Goal: Information Seeking & Learning: Understand process/instructions

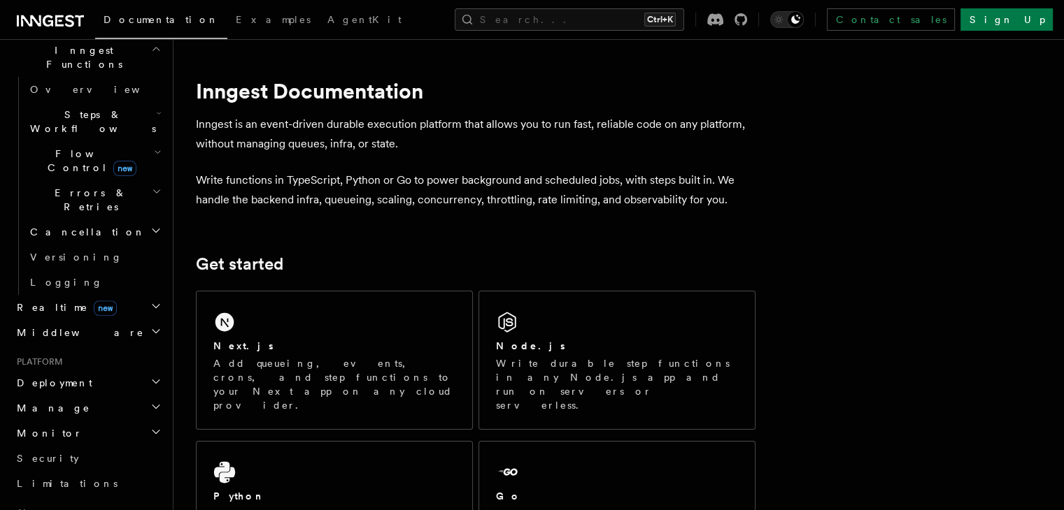
scroll to position [420, 0]
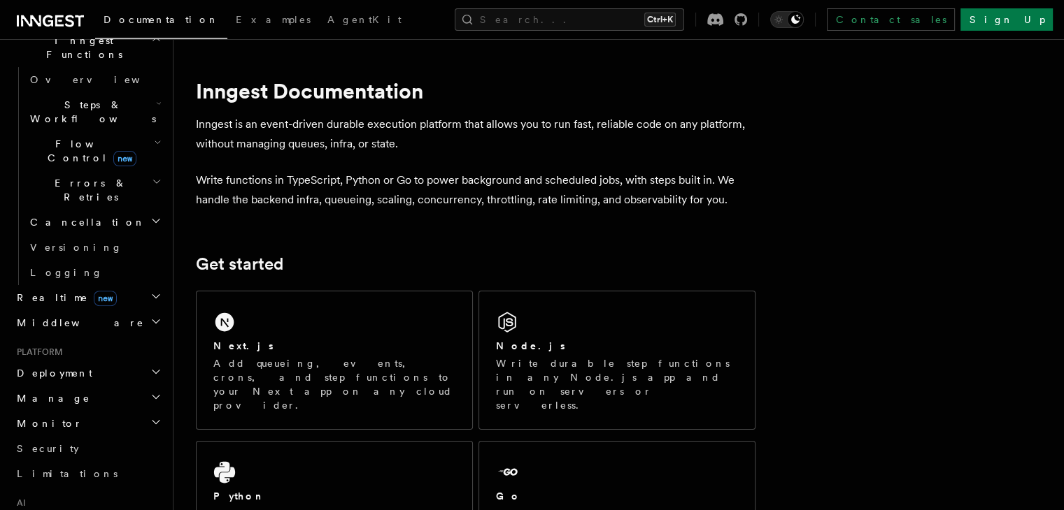
click at [101, 361] on h2 "Deployment" at bounding box center [87, 373] width 153 height 25
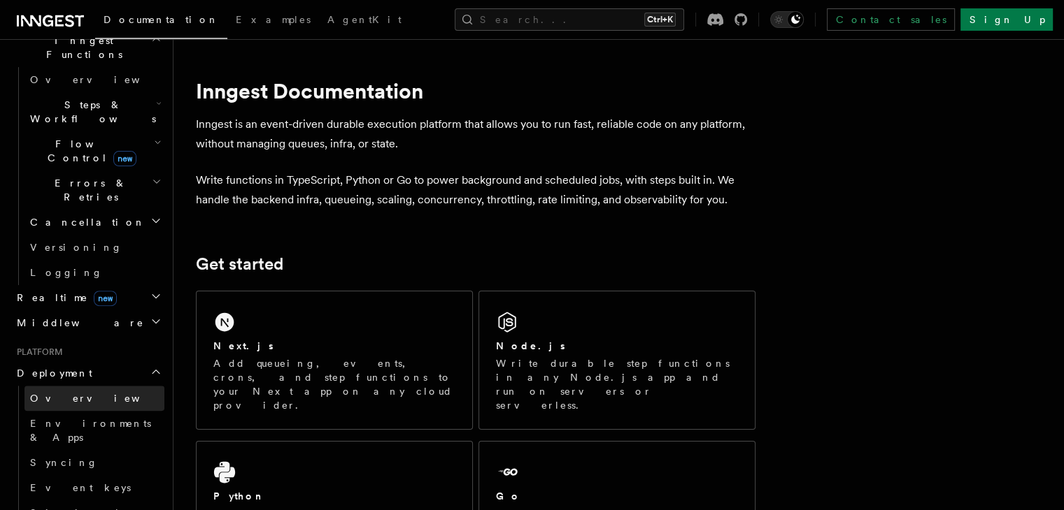
click at [76, 386] on link "Overview" at bounding box center [94, 398] width 140 height 25
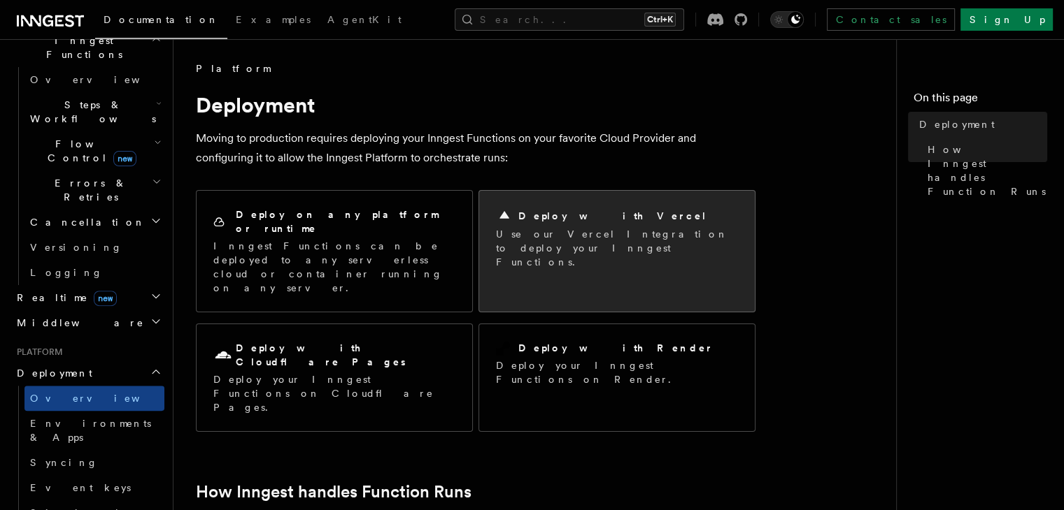
click at [613, 215] on div "Deploy with Vercel" at bounding box center [617, 216] width 242 height 17
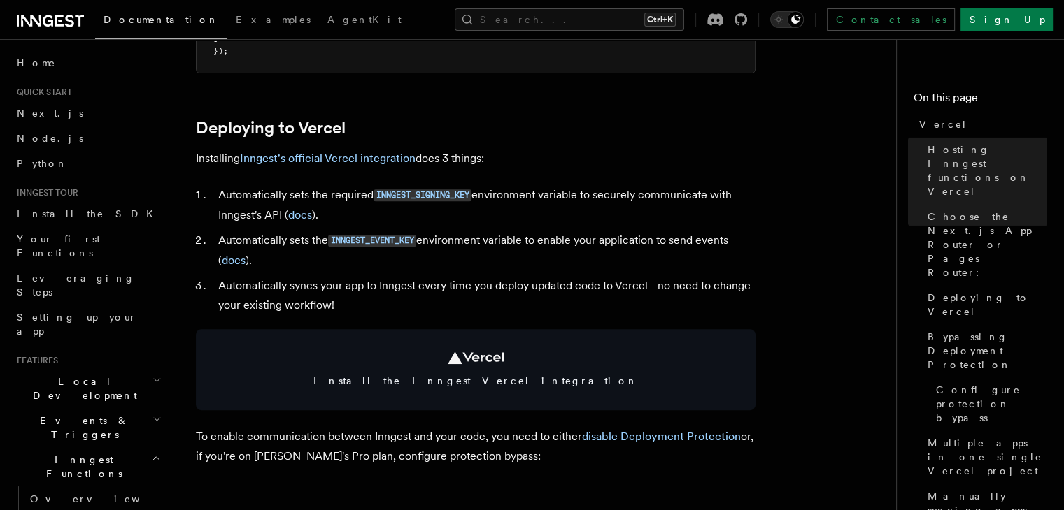
scroll to position [629, 0]
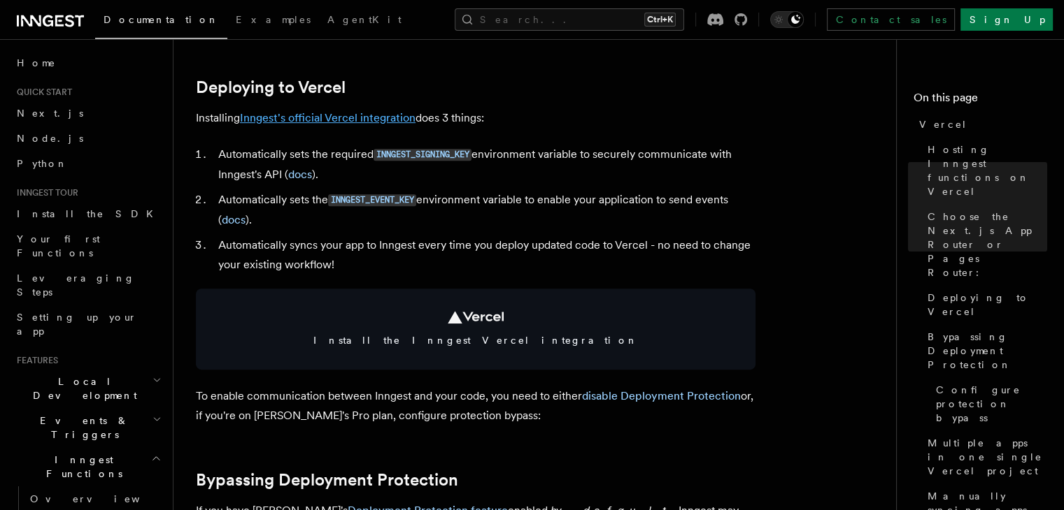
click at [333, 119] on link "Inngest's official Vercel integration" at bounding box center [328, 117] width 176 height 13
